Goal: Transaction & Acquisition: Purchase product/service

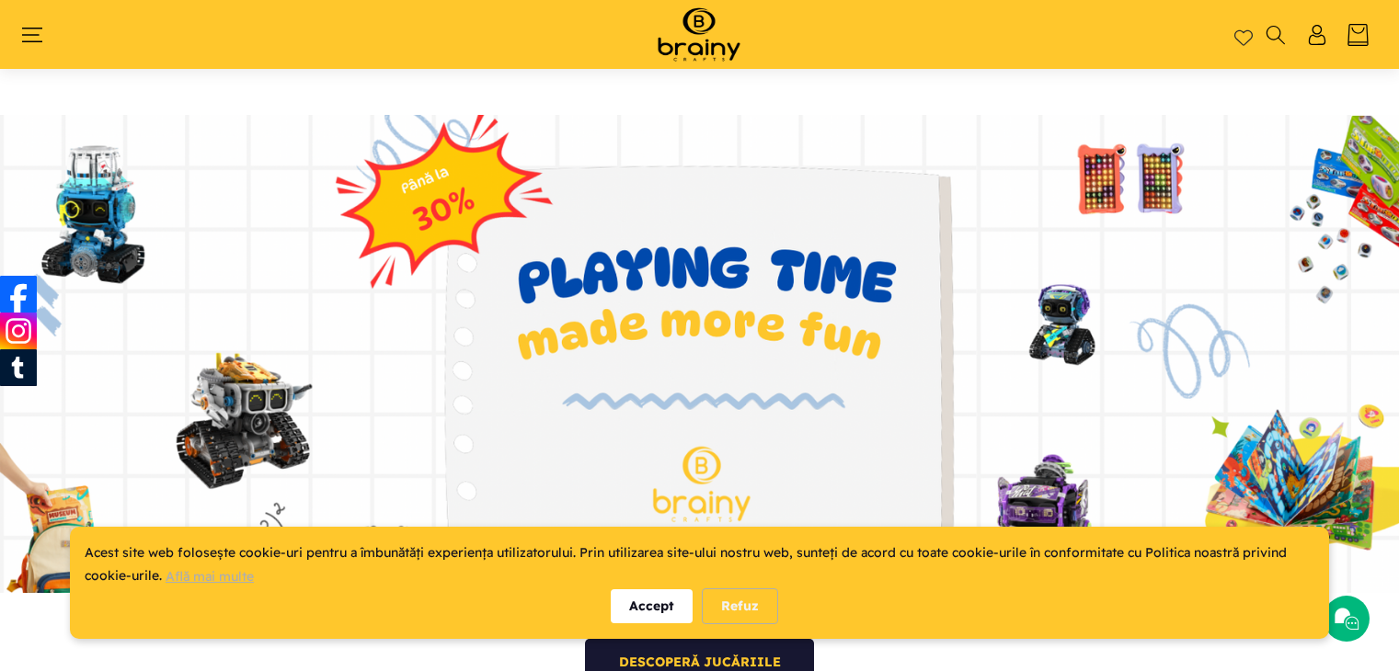
scroll to position [296, 0]
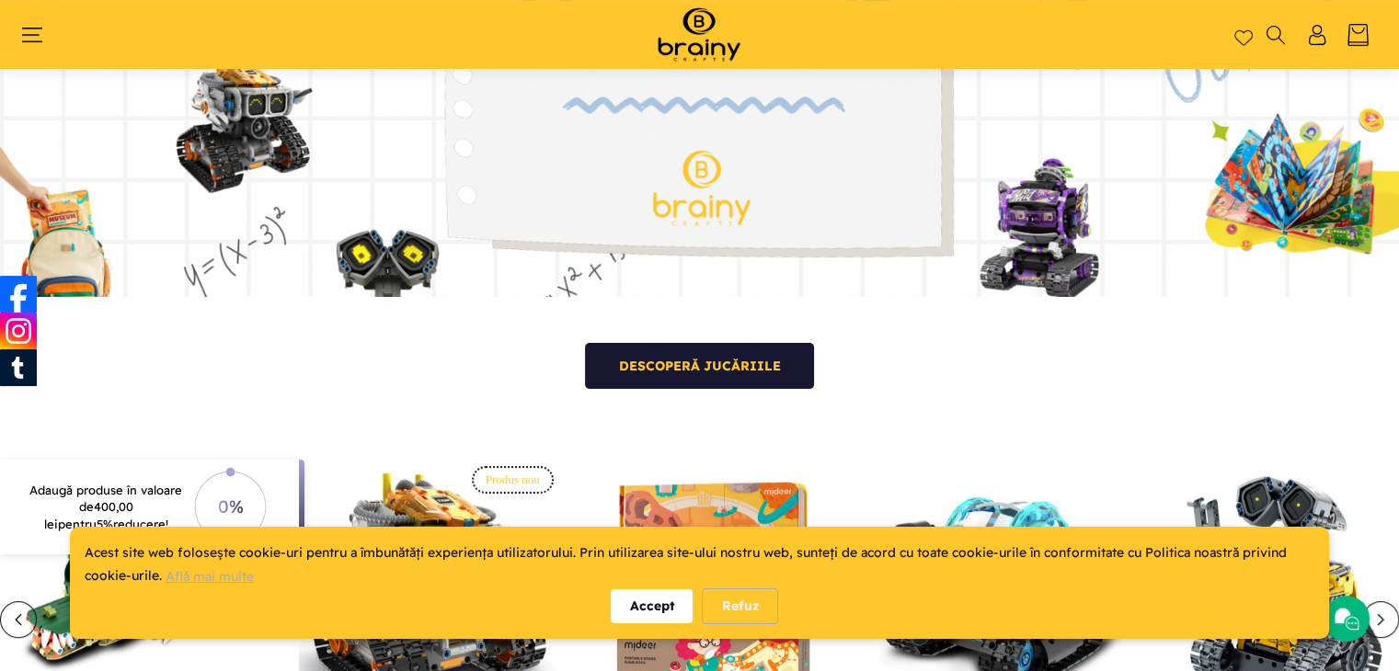
drag, startPoint x: 660, startPoint y: 602, endPoint x: 674, endPoint y: 389, distance: 213.8
click at [660, 602] on div "Accept" at bounding box center [652, 607] width 82 height 34
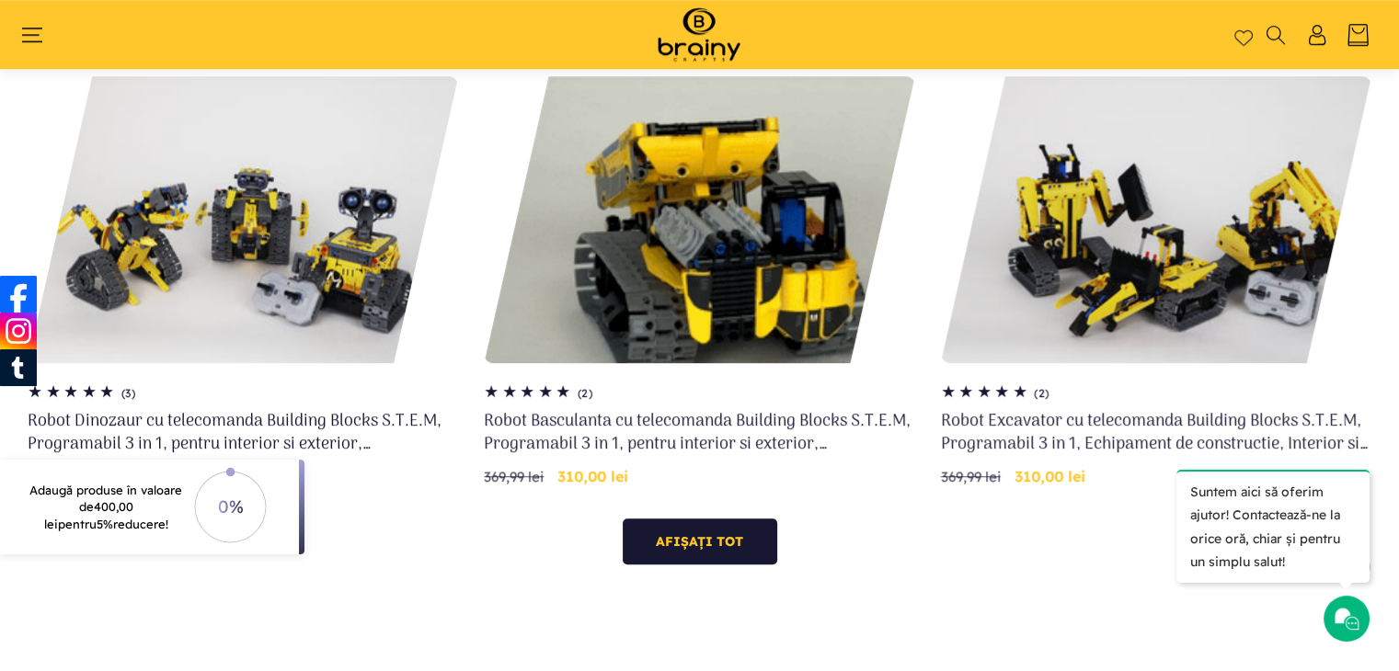
scroll to position [1317, 0]
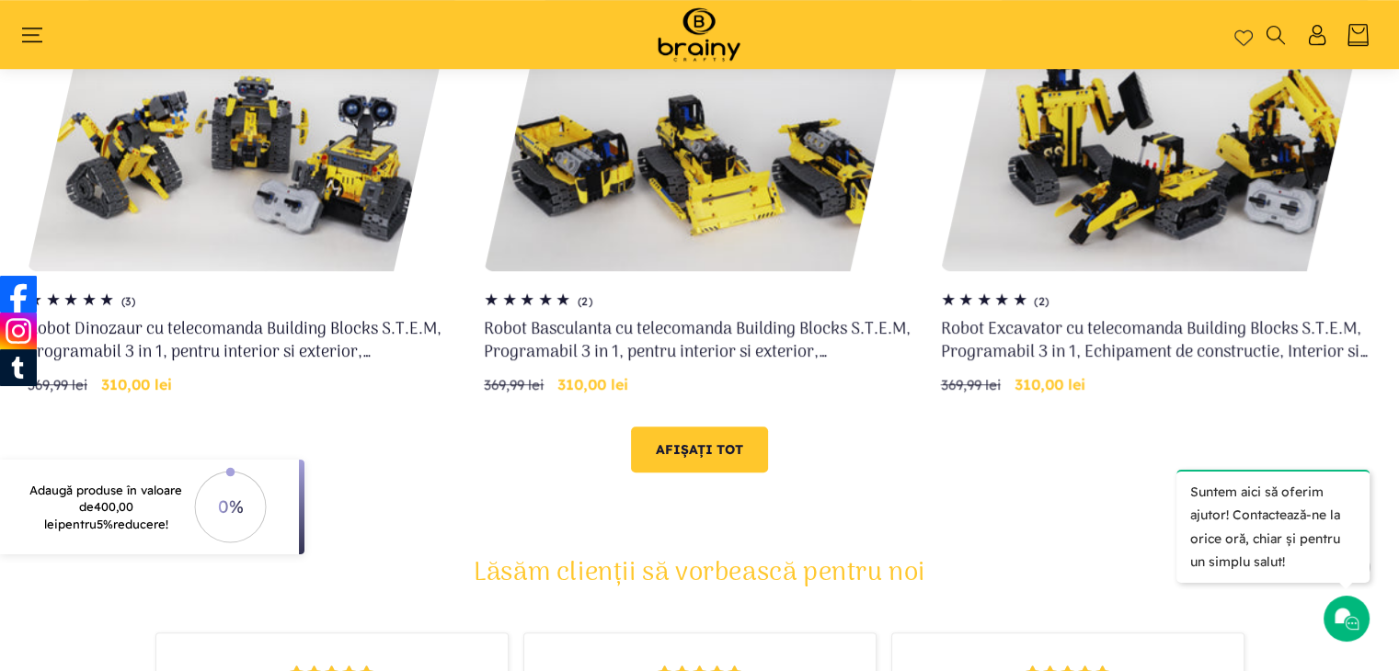
click at [688, 450] on link "Afișați tot" at bounding box center [699, 450] width 137 height 46
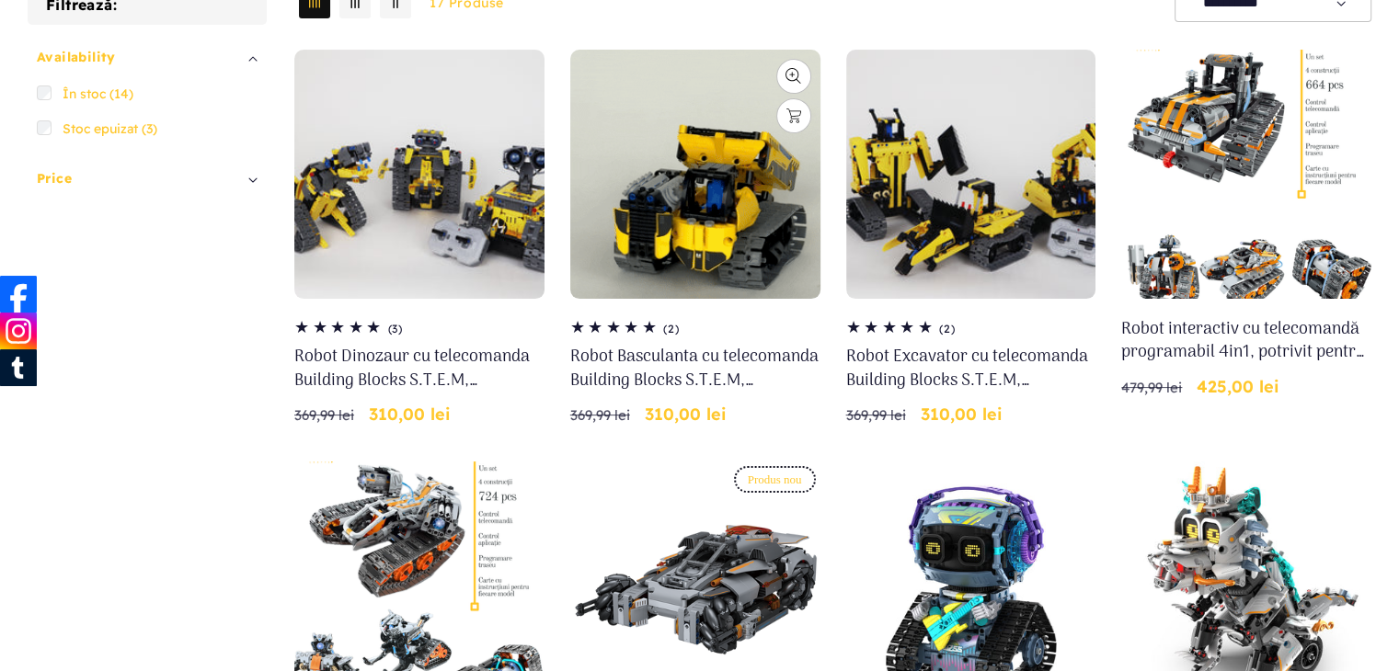
click at [713, 346] on link "Robot Basculanta cu telecomanda Building Blocks S.T.E.M, Programabil 3 in 1, pe…" at bounding box center [695, 369] width 250 height 46
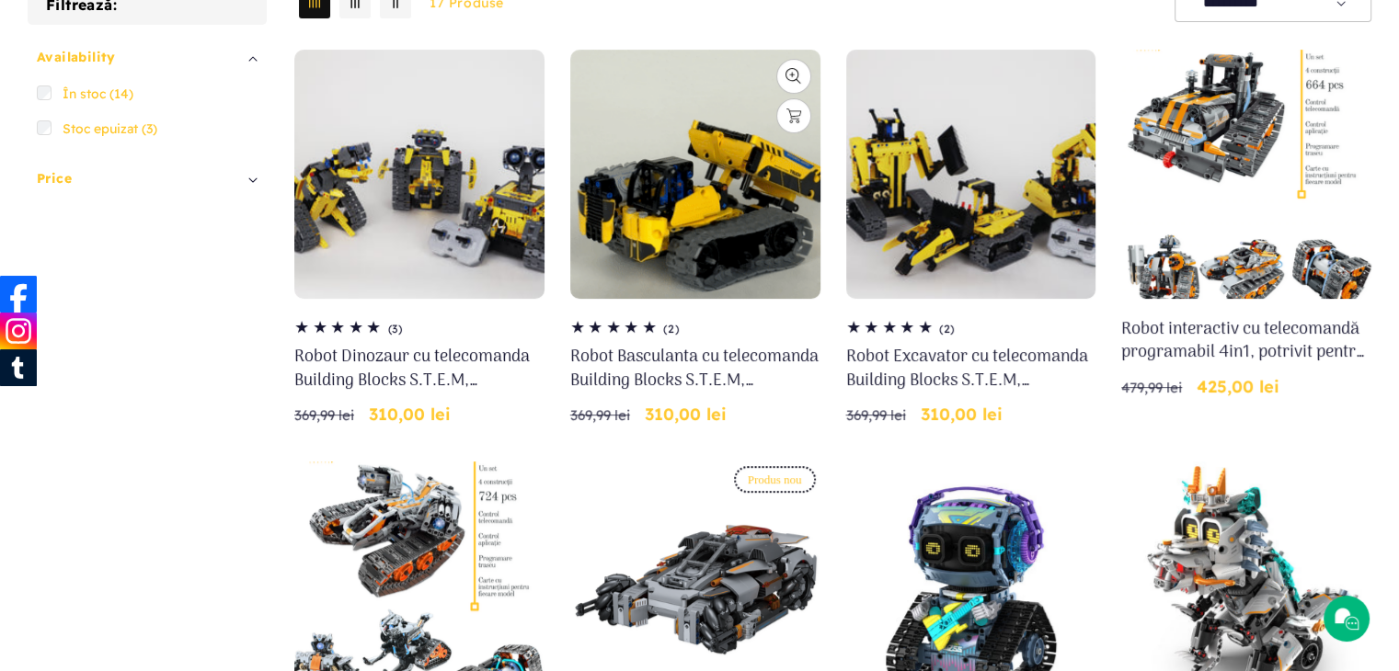
scroll to position [276, 0]
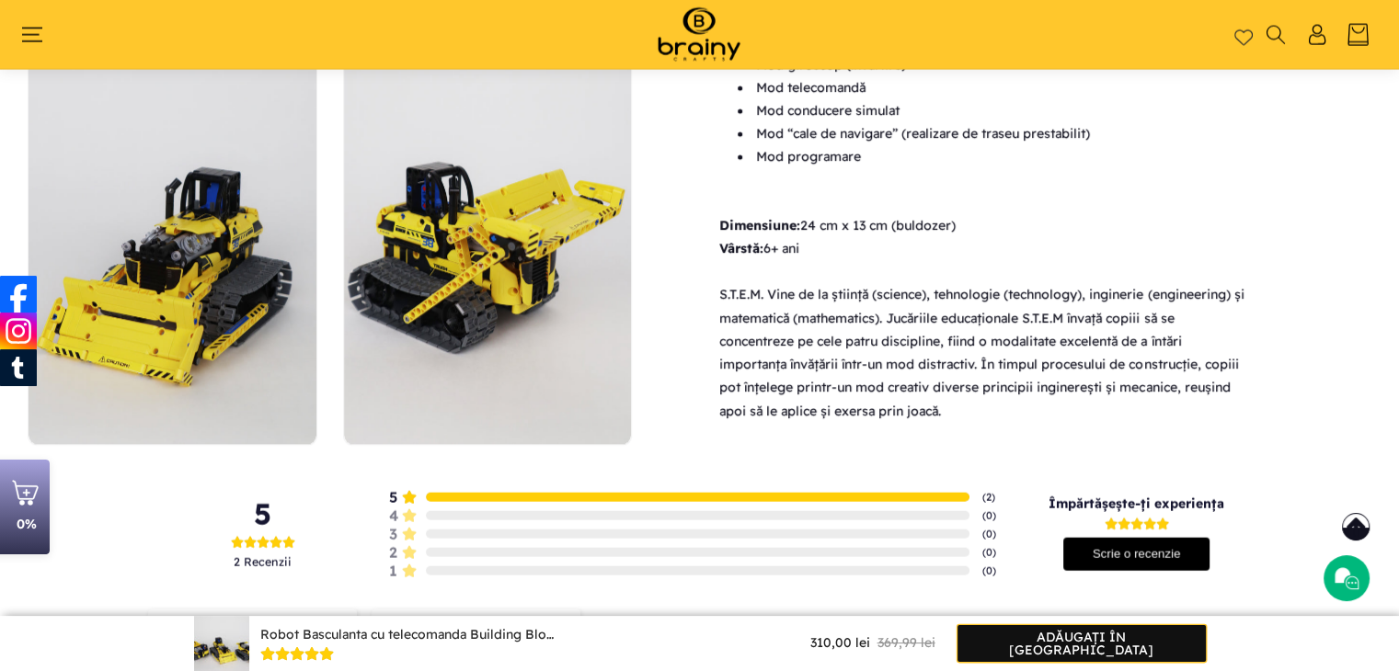
scroll to position [3985, 0]
